Goal: Find specific page/section: Find specific page/section

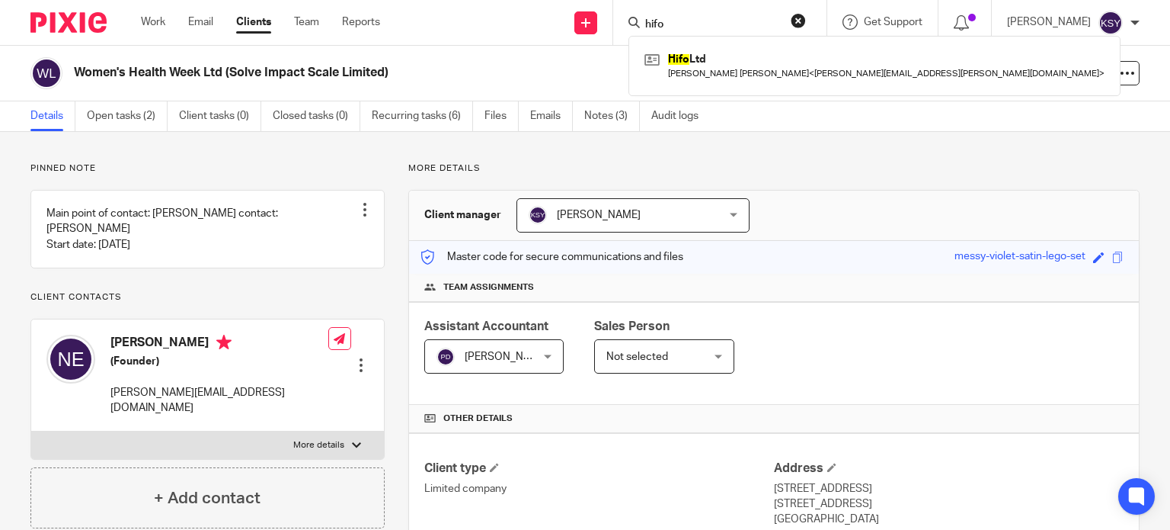
type input "hifo"
click at [702, 85] on div "Hifo Ltd [PERSON_NAME] [PERSON_NAME] < [PERSON_NAME][EMAIL_ADDRESS][PERSON_NAME…" at bounding box center [875, 65] width 492 height 59
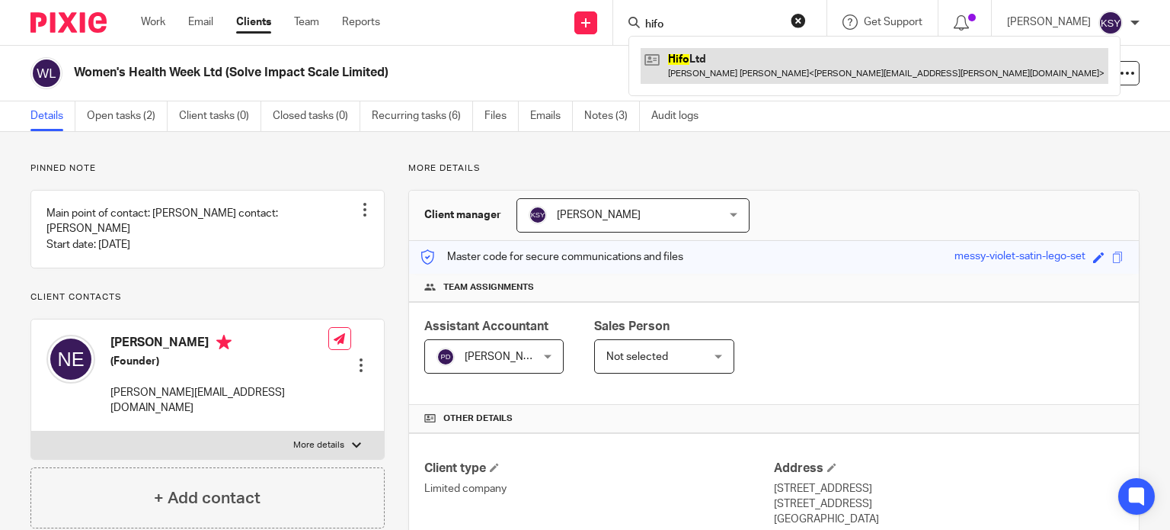
click at [711, 72] on link at bounding box center [875, 65] width 468 height 35
